Goal: Task Accomplishment & Management: Use online tool/utility

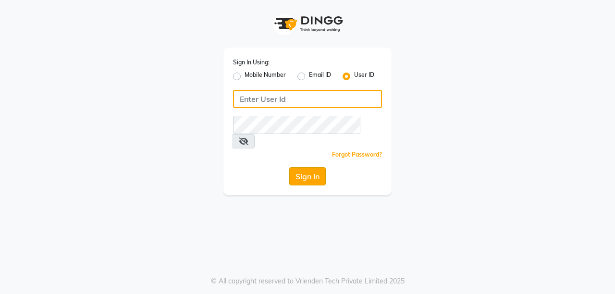
type input "ramya@123"
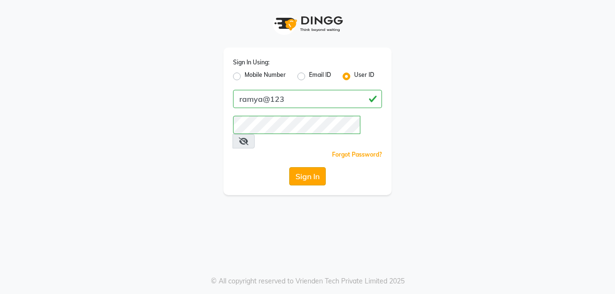
click at [307, 167] on button "Sign In" at bounding box center [307, 176] width 37 height 18
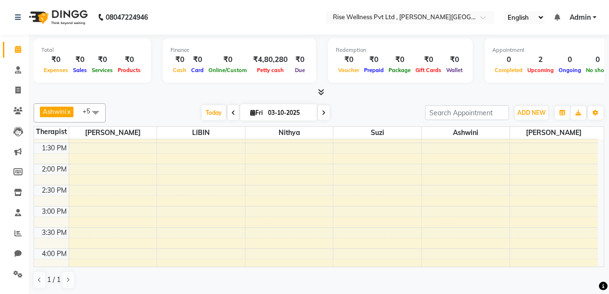
scroll to position [224, 0]
click at [324, 112] on icon at bounding box center [324, 113] width 4 height 6
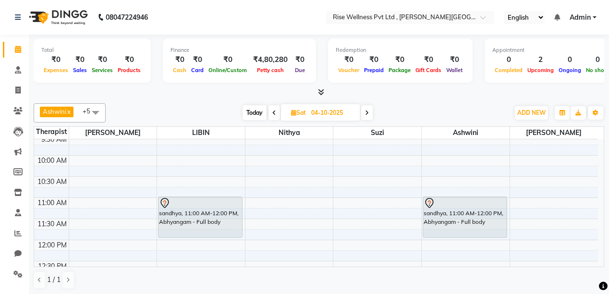
scroll to position [81, 0]
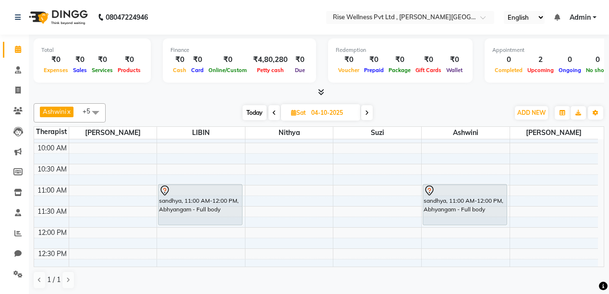
click at [261, 109] on span "Today" at bounding box center [255, 112] width 24 height 15
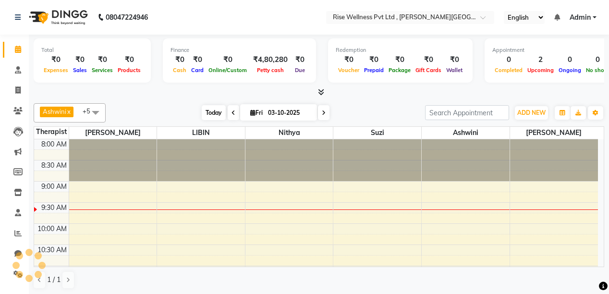
scroll to position [42, 0]
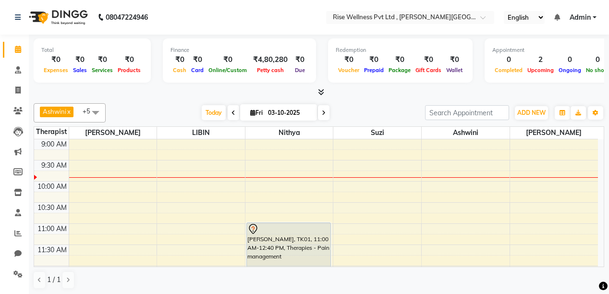
click at [234, 112] on span at bounding box center [234, 112] width 12 height 15
type input "02-10-2025"
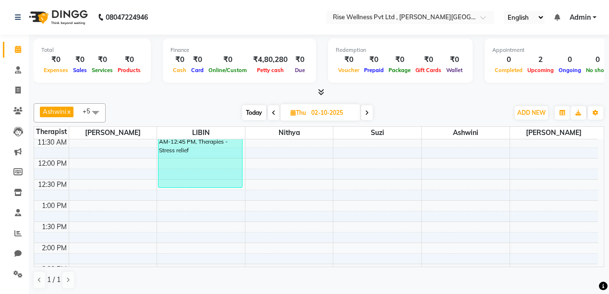
scroll to position [154, 0]
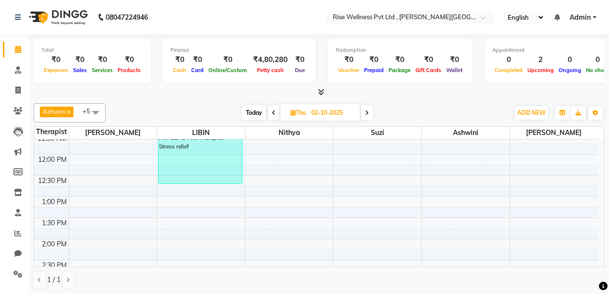
click at [526, 60] on div "2" at bounding box center [540, 59] width 31 height 11
click at [532, 68] on span "Upcoming" at bounding box center [540, 70] width 31 height 7
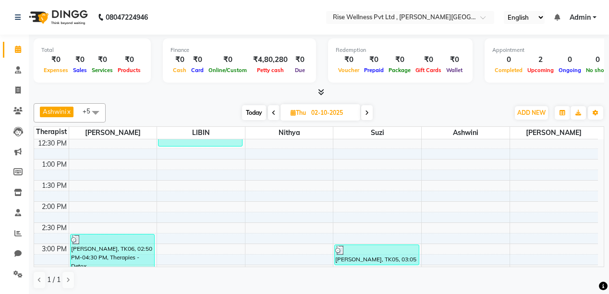
scroll to position [192, 0]
click at [16, 88] on icon at bounding box center [17, 90] width 5 height 7
select select "service"
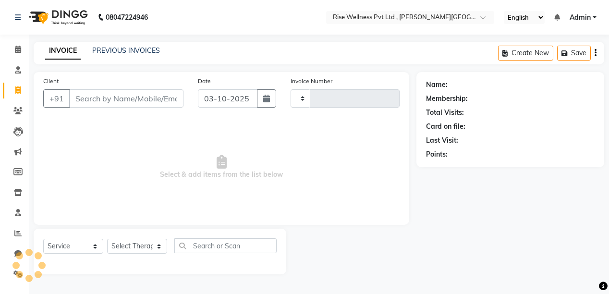
type input "1080"
select select "7497"
select select "V"
click at [110, 48] on link "PREVIOUS INVOICES" at bounding box center [126, 50] width 68 height 9
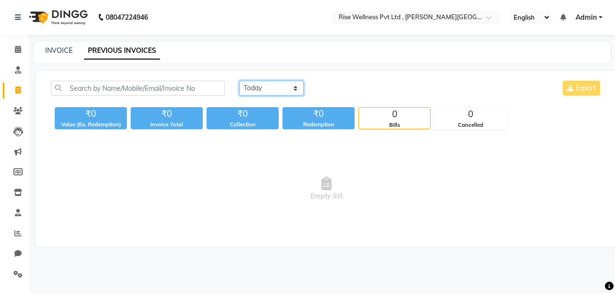
click at [294, 86] on select "[DATE] [DATE] Custom Range" at bounding box center [271, 88] width 64 height 15
select select "[DATE]"
click at [239, 81] on select "[DATE] [DATE] Custom Range" at bounding box center [271, 88] width 64 height 15
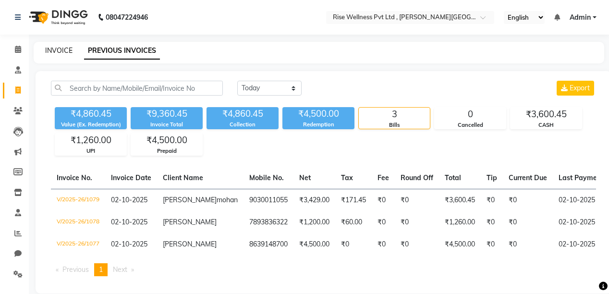
click at [62, 48] on link "INVOICE" at bounding box center [58, 50] width 27 height 9
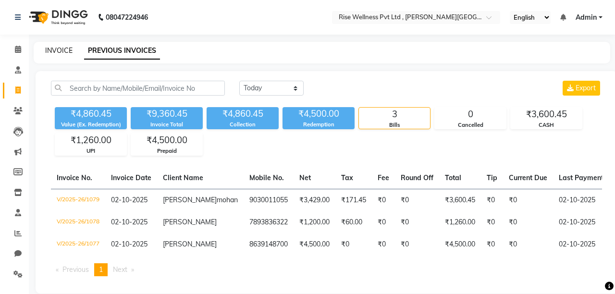
select select "7497"
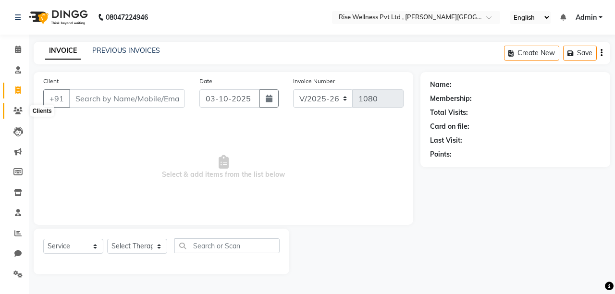
select select "V"
click at [15, 110] on icon at bounding box center [17, 110] width 9 height 7
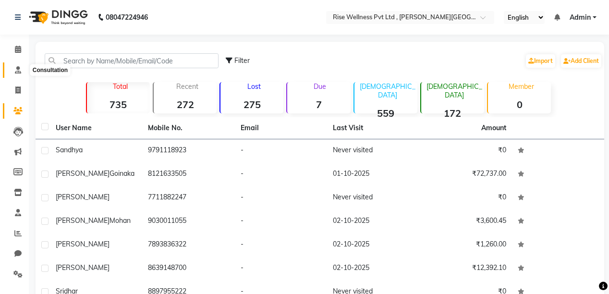
click at [20, 67] on icon at bounding box center [18, 69] width 6 height 7
